Goal: Information Seeking & Learning: Learn about a topic

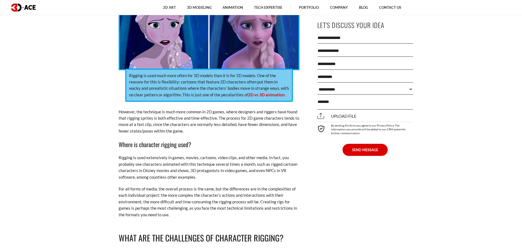
scroll to position [685, 0]
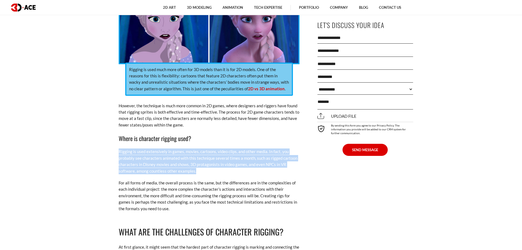
drag, startPoint x: 117, startPoint y: 151, endPoint x: 197, endPoint y: 170, distance: 81.8
copy p "Rigging is used extensively in games, movies, cartoons, video clips, and other …"
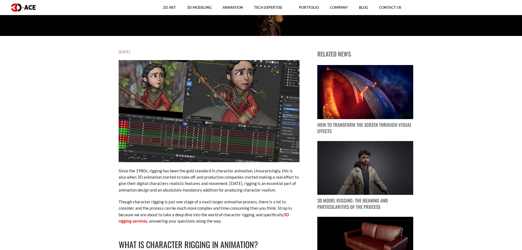
scroll to position [219, 0]
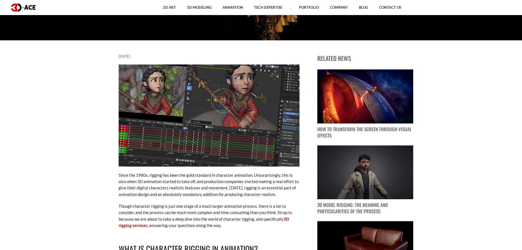
scroll to position [274, 0]
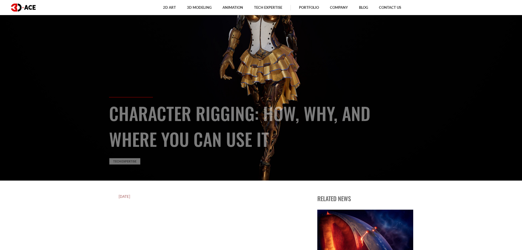
scroll to position [82, 0]
